Goal: Task Accomplishment & Management: Manage account settings

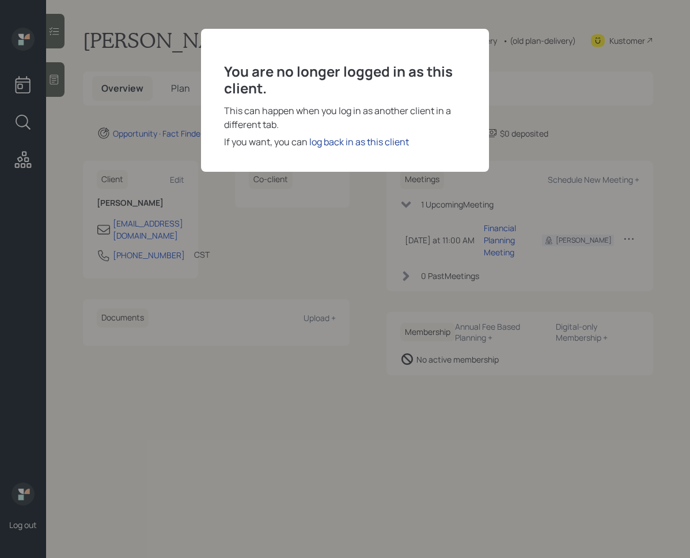
click at [337, 138] on div "log back in as this client" at bounding box center [359, 142] width 100 height 14
